Goal: Task Accomplishment & Management: Manage account settings

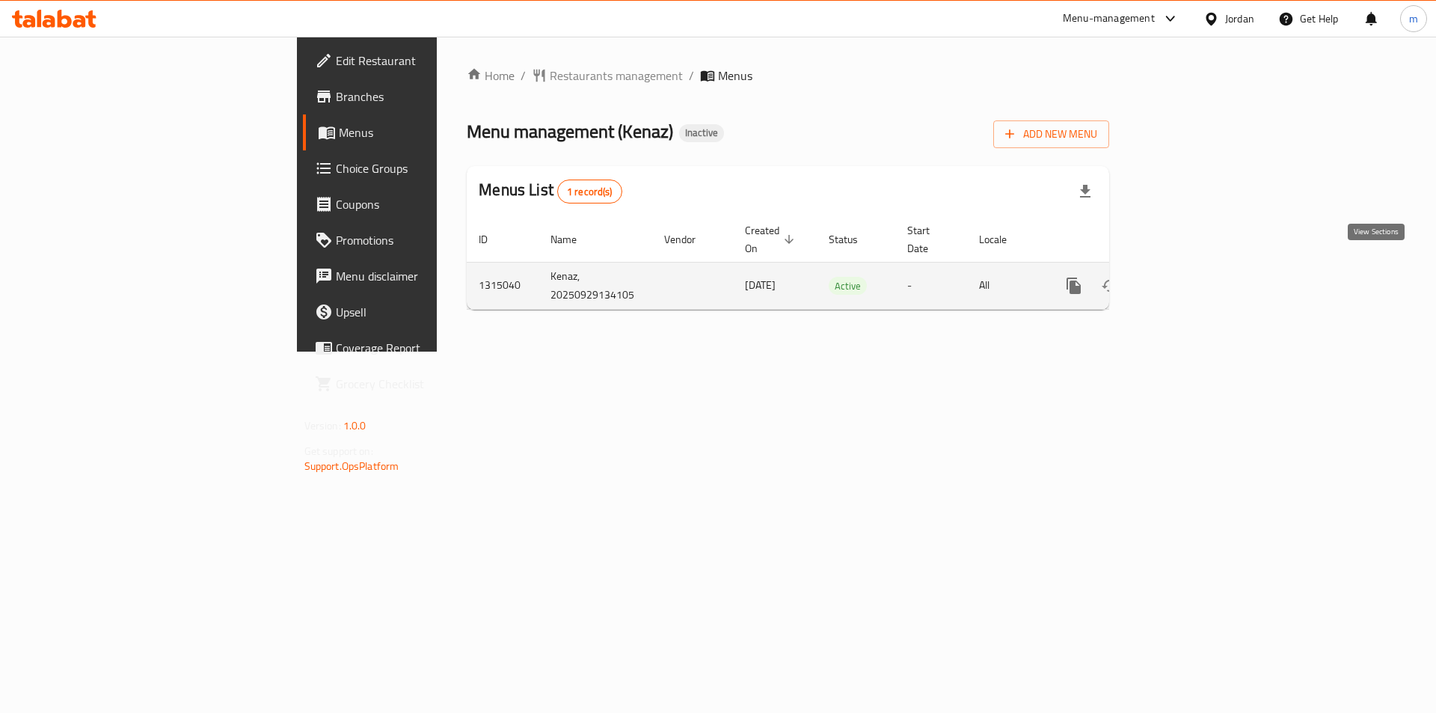
click at [1199, 273] on link "enhanced table" at bounding box center [1181, 286] width 36 height 36
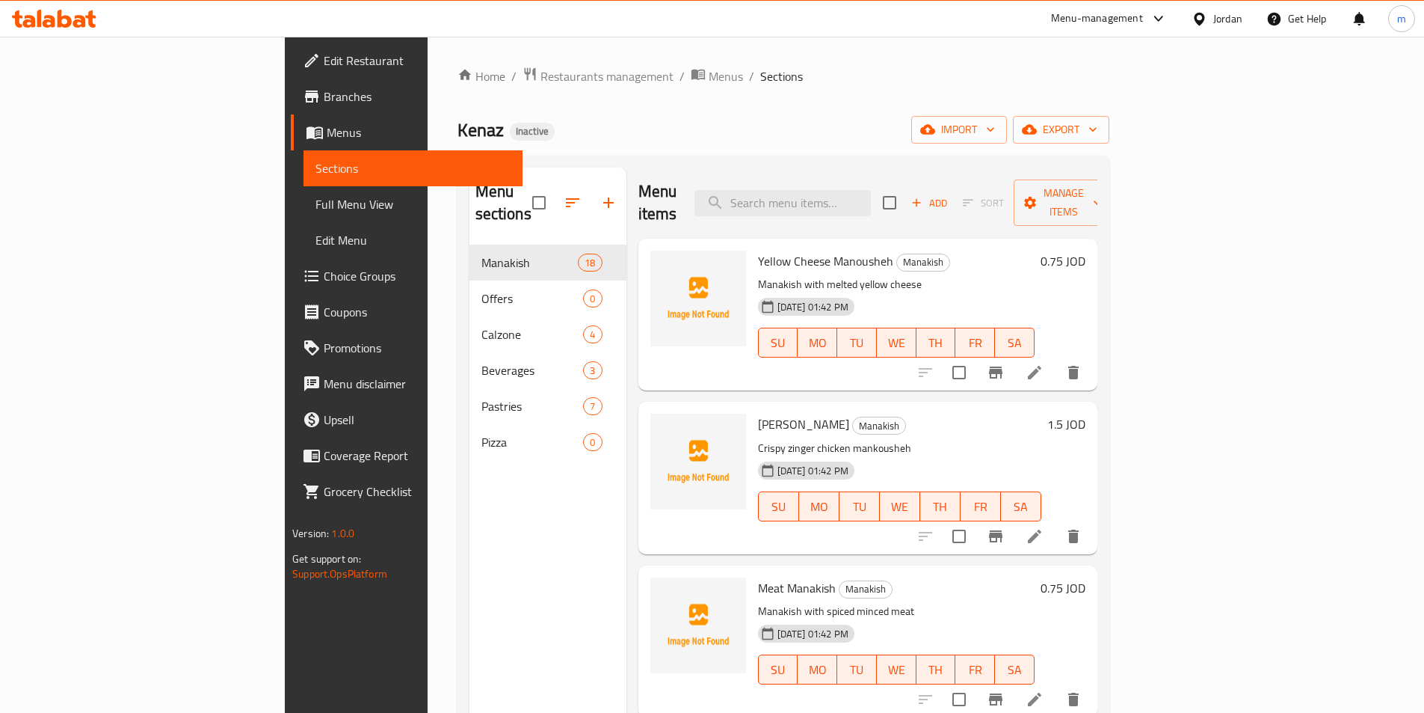
click at [316, 168] on span "Sections" at bounding box center [413, 168] width 195 height 18
click at [316, 172] on span "Sections" at bounding box center [413, 168] width 195 height 18
click at [327, 135] on span "Menus" at bounding box center [419, 132] width 184 height 18
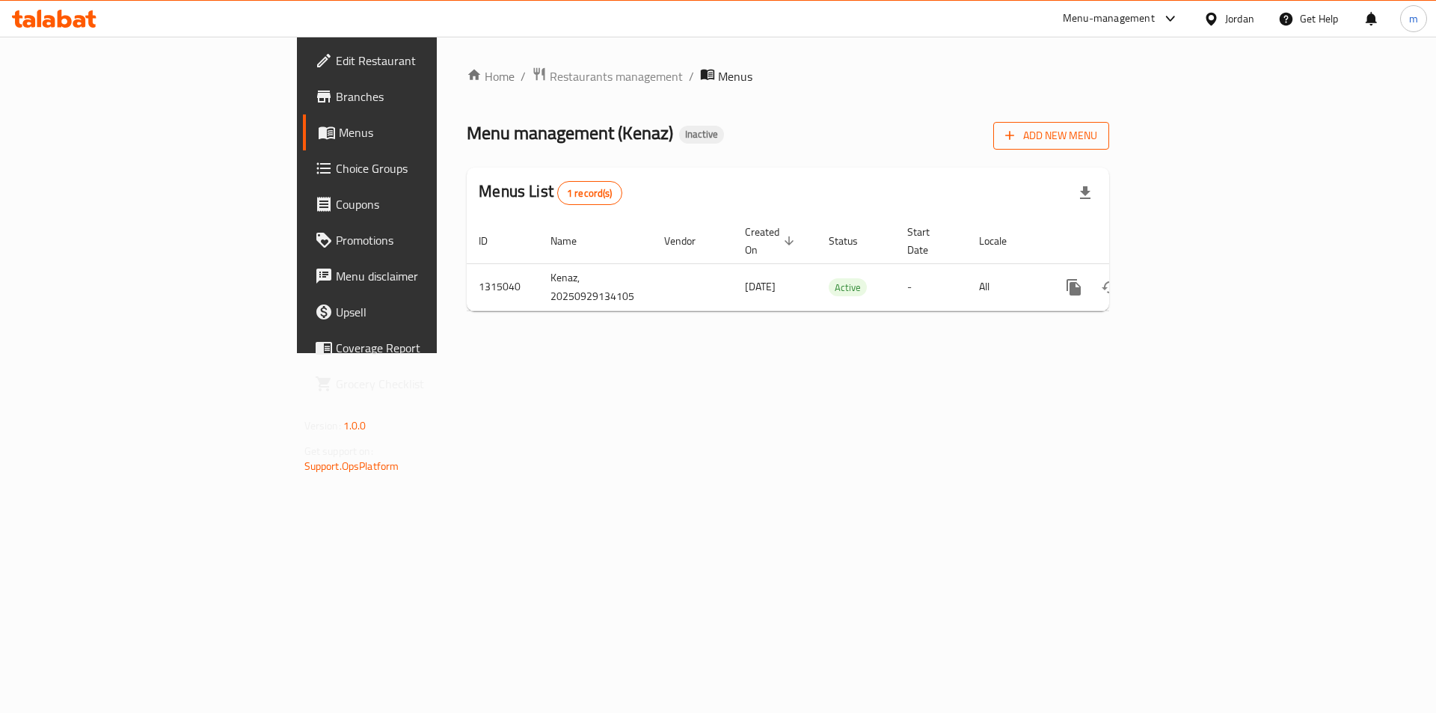
click at [1097, 132] on span "Add New Menu" at bounding box center [1051, 135] width 92 height 19
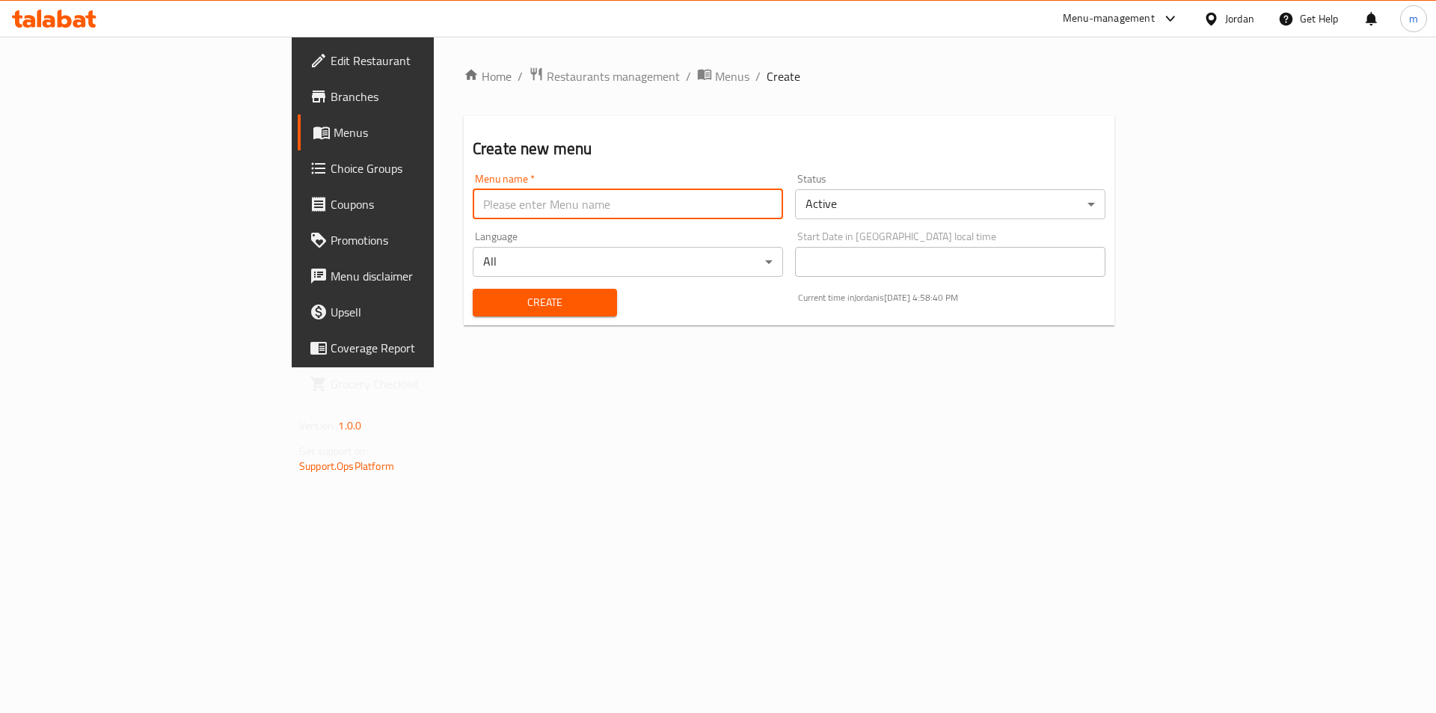
click at [473, 209] on input "text" at bounding box center [628, 204] width 310 height 30
type input "29/9"
click at [490, 307] on span "Create" at bounding box center [545, 302] width 120 height 19
click at [333, 131] on span "Menus" at bounding box center [426, 132] width 186 height 18
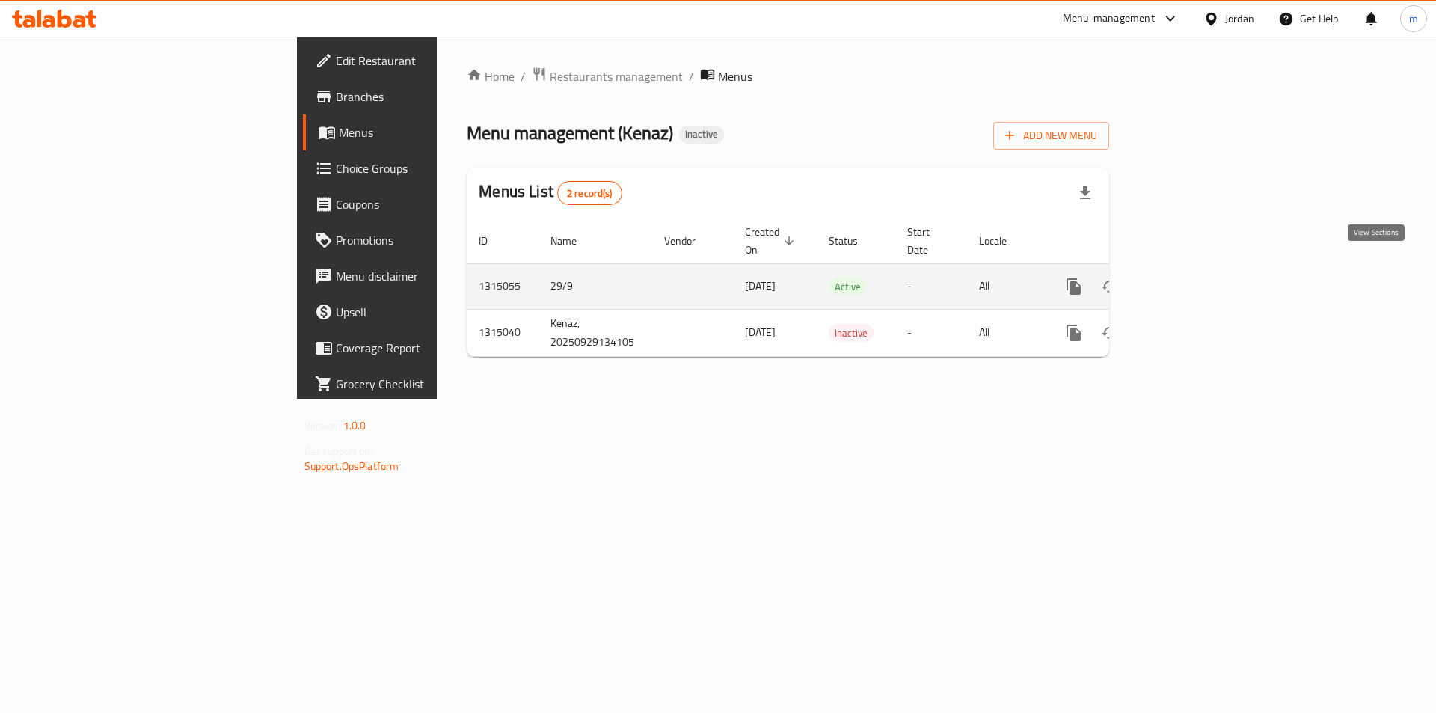
click at [1190, 277] on icon "enhanced table" at bounding box center [1181, 286] width 18 height 18
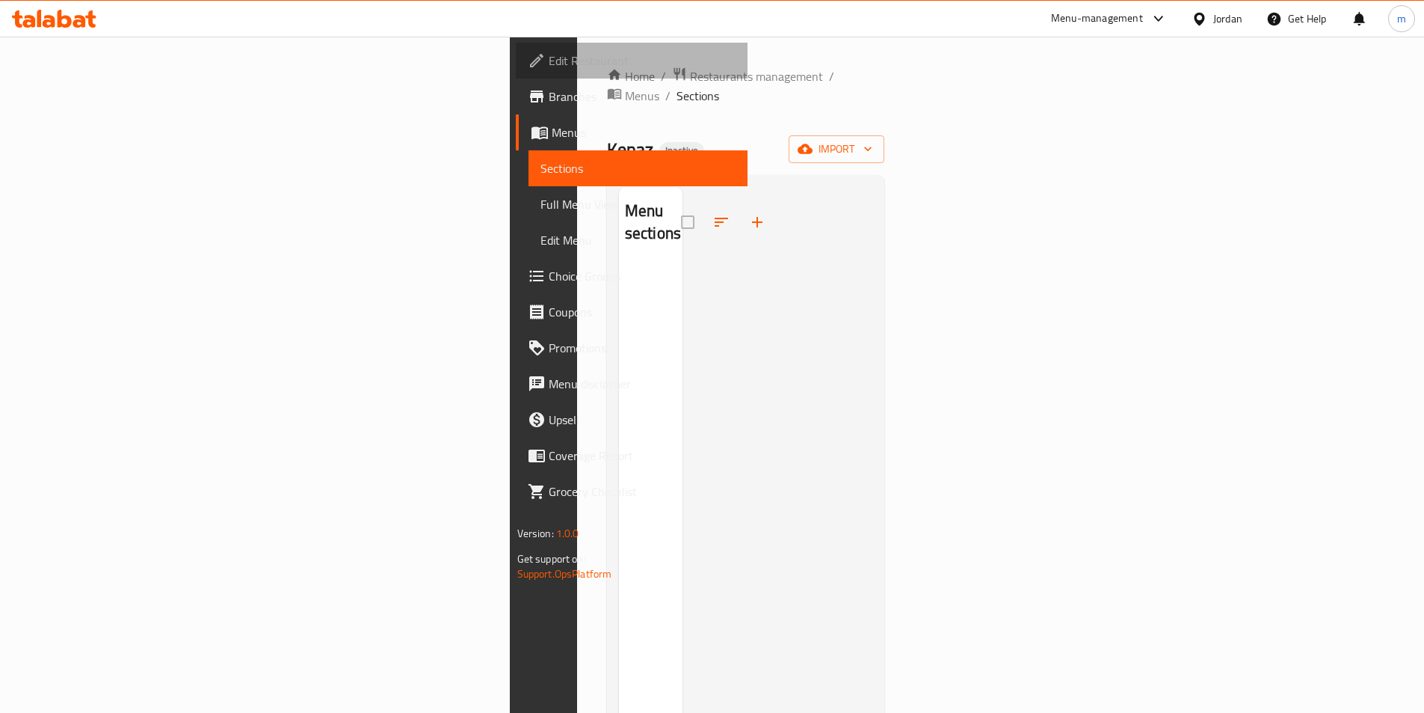
click at [549, 58] on span "Edit Restaurant" at bounding box center [642, 61] width 187 height 18
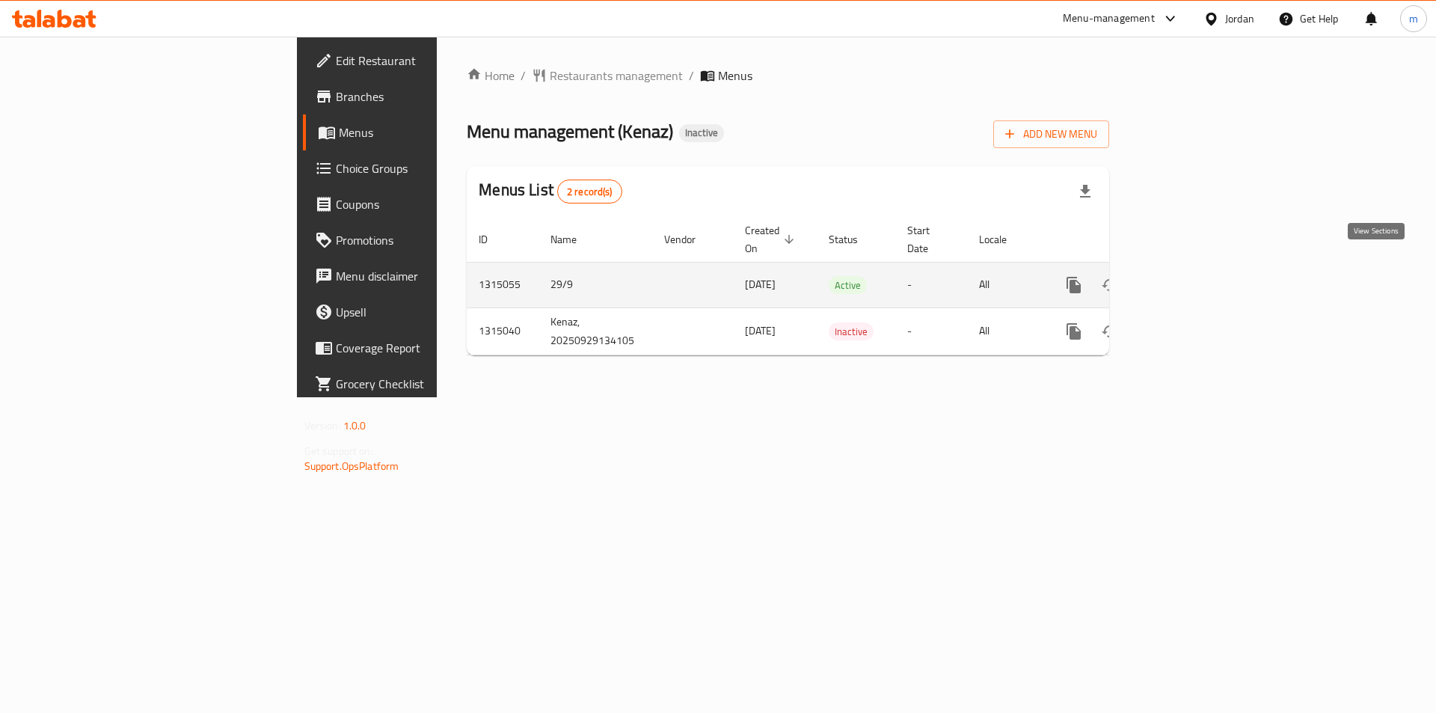
click at [1199, 271] on link "enhanced table" at bounding box center [1181, 285] width 36 height 36
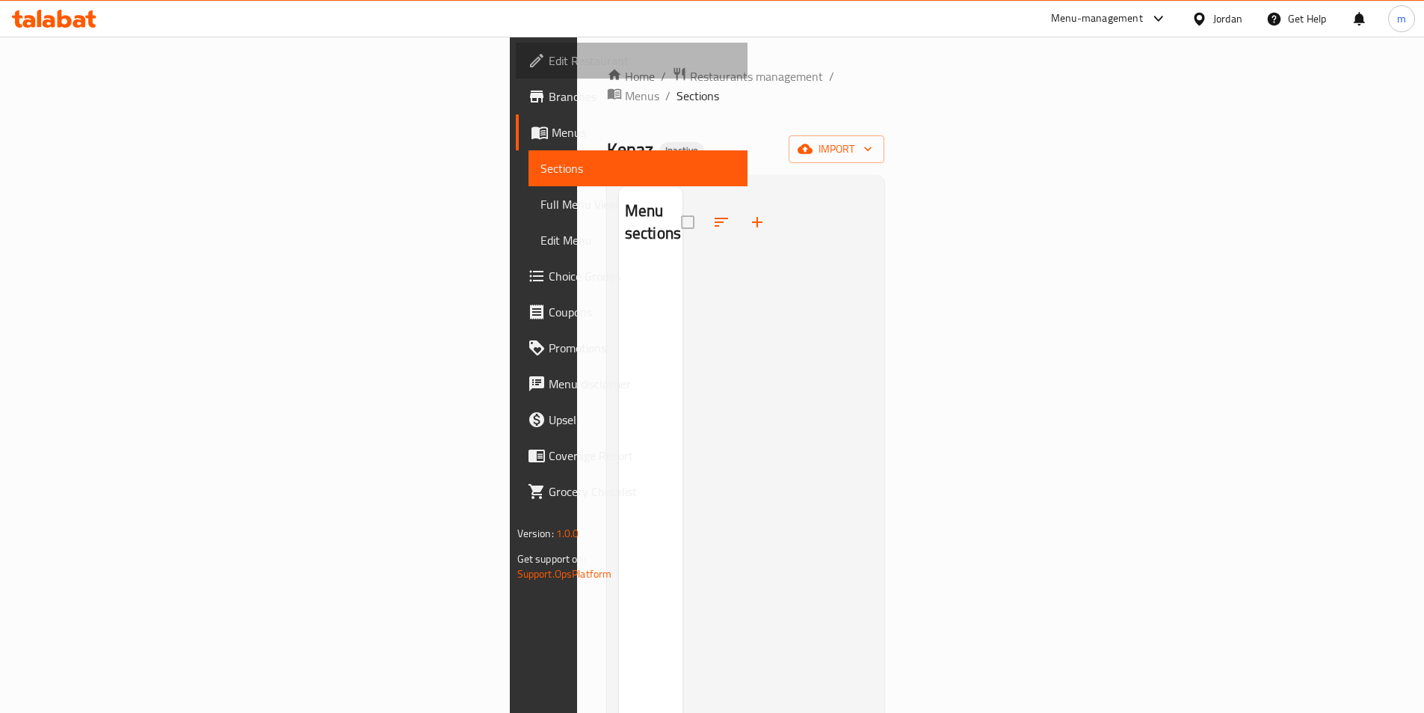
click at [549, 58] on span "Edit Restaurant" at bounding box center [642, 61] width 187 height 18
